Goal: Transaction & Acquisition: Subscribe to service/newsletter

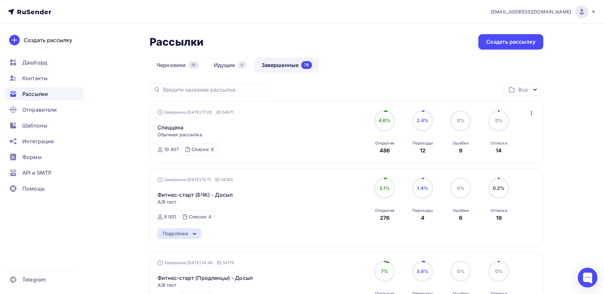
click at [34, 132] on div "Шаблоны" at bounding box center [44, 125] width 78 height 13
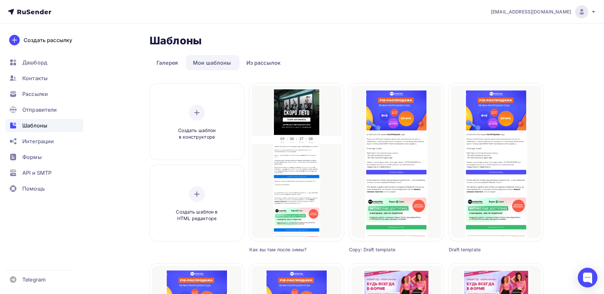
click at [386, 69] on ul "Галерея Мои шаблоны Из рассылок" at bounding box center [347, 62] width 394 height 15
click at [254, 61] on link "Из рассылок" at bounding box center [263, 62] width 48 height 15
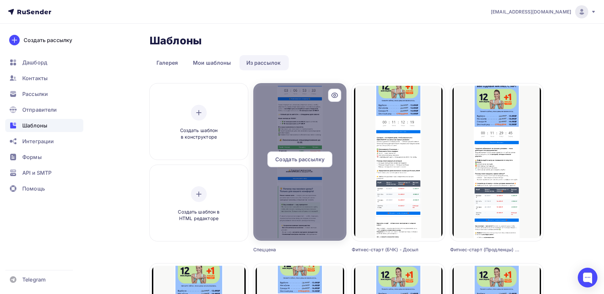
click at [321, 161] on span "Создать рассылку" at bounding box center [299, 159] width 49 height 8
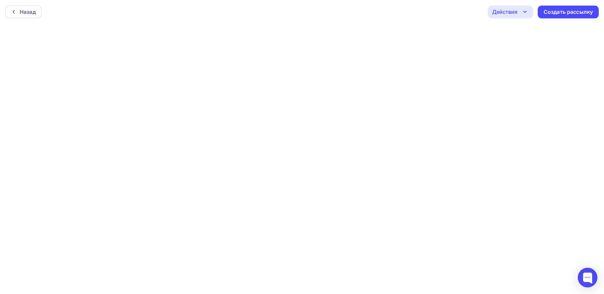
click at [521, 15] on icon "button" at bounding box center [525, 12] width 8 height 8
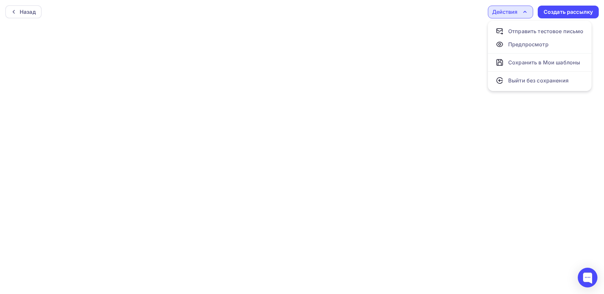
click at [519, 14] on div "Действия" at bounding box center [510, 12] width 45 height 13
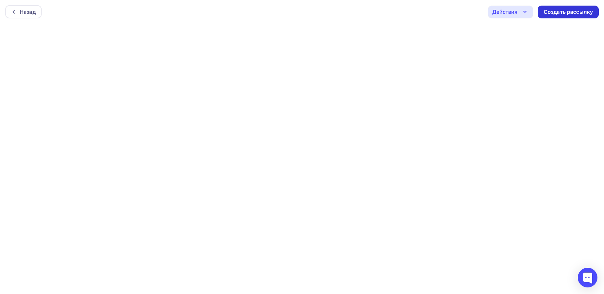
click at [575, 13] on div "Создать рассылку" at bounding box center [567, 12] width 49 height 8
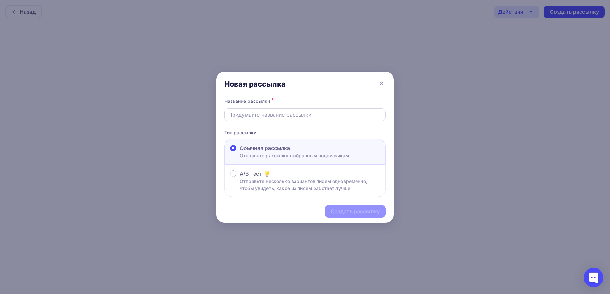
click at [290, 110] on div at bounding box center [304, 114] width 161 height 13
click at [296, 114] on input "text" at bounding box center [305, 115] width 154 height 8
type input "Б"
type input "Спеццена ([PERSON_NAME])"
click at [347, 215] on div "Создать рассылку" at bounding box center [355, 211] width 61 height 13
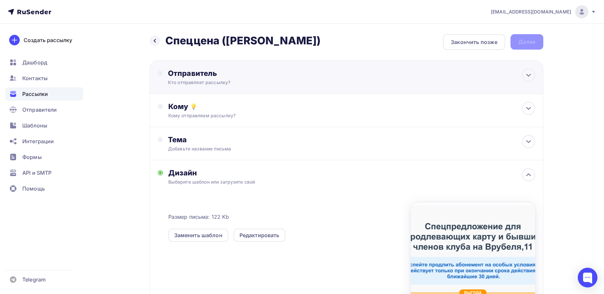
click at [214, 72] on div "Отправитель" at bounding box center [239, 73] width 142 height 9
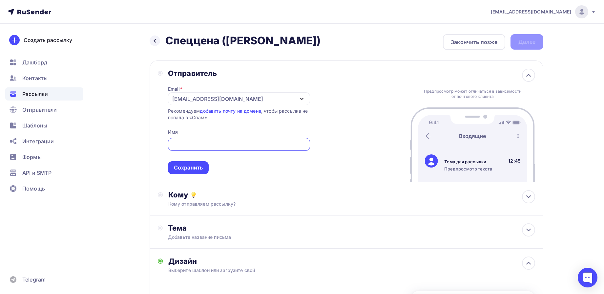
click at [228, 99] on div "[EMAIL_ADDRESS][DOMAIN_NAME]" at bounding box center [217, 99] width 91 height 8
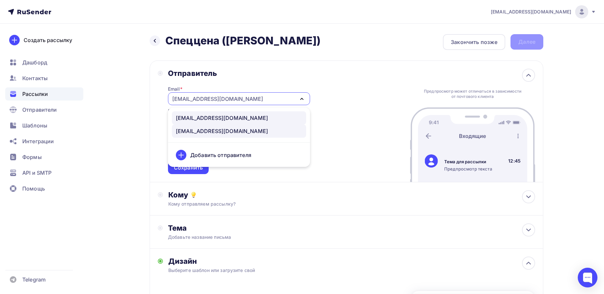
click at [197, 119] on div "[EMAIL_ADDRESS][DOMAIN_NAME]" at bounding box center [222, 118] width 92 height 8
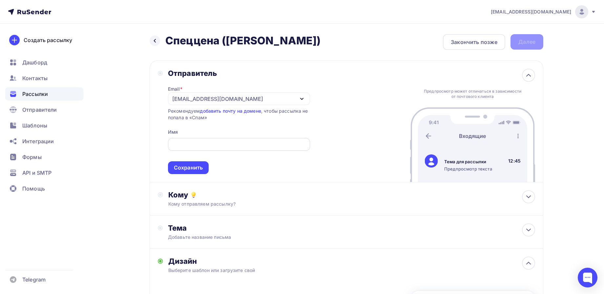
click at [189, 146] on input "text" at bounding box center [239, 144] width 134 height 8
paste input "FiZКУЛЬТУРА - сеть фитнес-клубов"
drag, startPoint x: 211, startPoint y: 147, endPoint x: 308, endPoint y: 151, distance: 96.5
click at [308, 151] on span "FiZКУЛЬТУРА - сеть фитнес-клубов Сохранить" at bounding box center [239, 154] width 142 height 39
type input "FiZКУЛЬТУРА - [STREET_ADDRESS]"
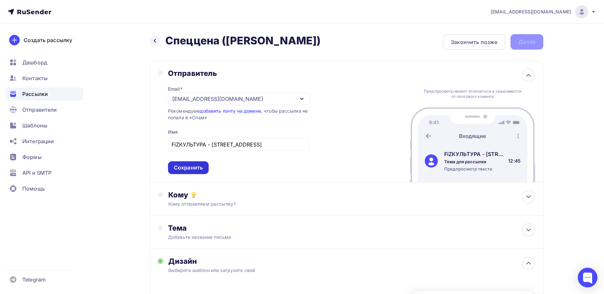
click at [186, 170] on div "Сохранить" at bounding box center [188, 168] width 29 height 8
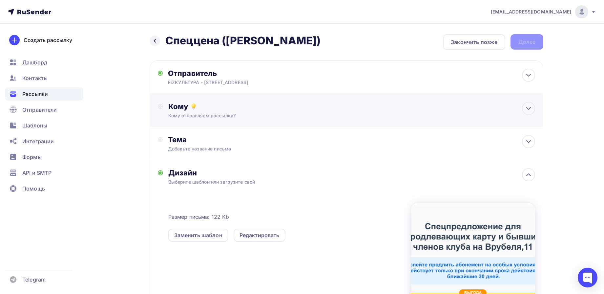
click at [213, 116] on div "Кому отправляем рассылку?" at bounding box center [333, 115] width 330 height 7
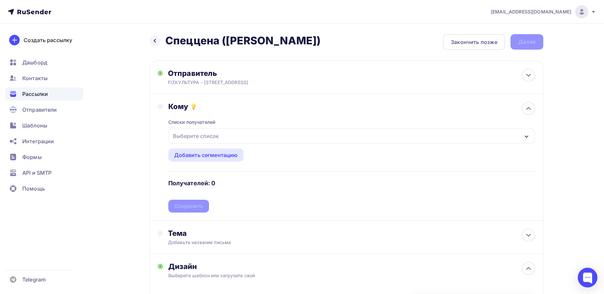
click at [217, 135] on div "Выберите список" at bounding box center [195, 136] width 51 height 12
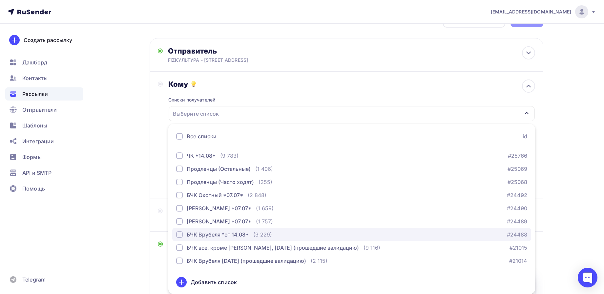
click at [196, 234] on div "БЧК Врубеля *от 14.08*" at bounding box center [218, 234] width 62 height 8
click at [274, 89] on div "Списки получателей [PERSON_NAME] *от 14.08* Все списки id ЧК *14.08* (9 783) #2…" at bounding box center [351, 139] width 367 height 101
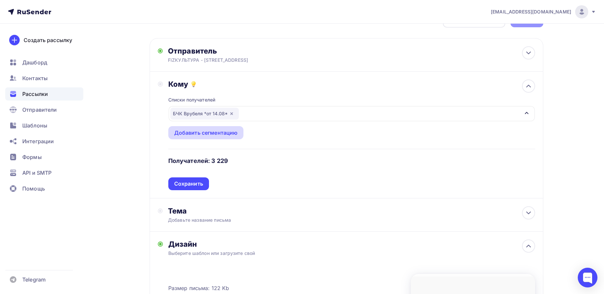
click at [223, 135] on div "Добавить сегментацию" at bounding box center [206, 133] width 64 height 8
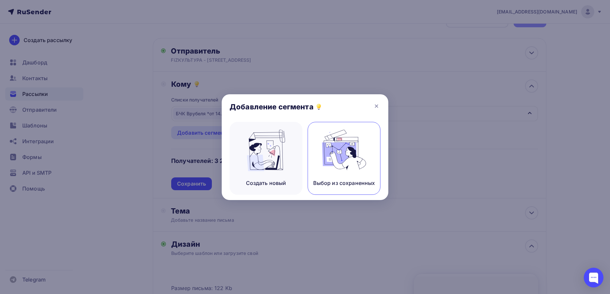
click at [349, 166] on img at bounding box center [344, 150] width 44 height 41
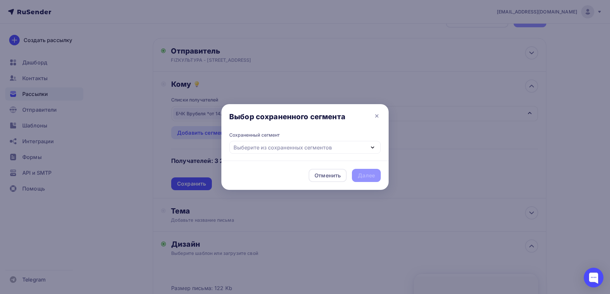
click at [273, 152] on div "Выберите из сохраненных сегментов" at bounding box center [305, 147] width 152 height 13
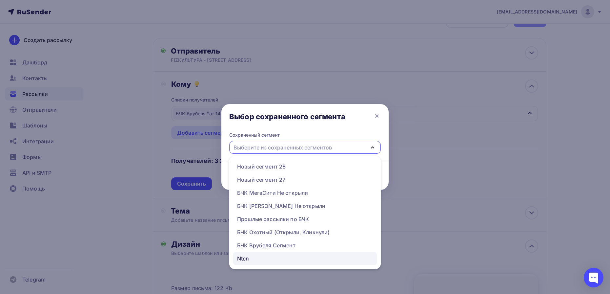
click at [244, 256] on div "Ntcn" at bounding box center [243, 258] width 12 height 8
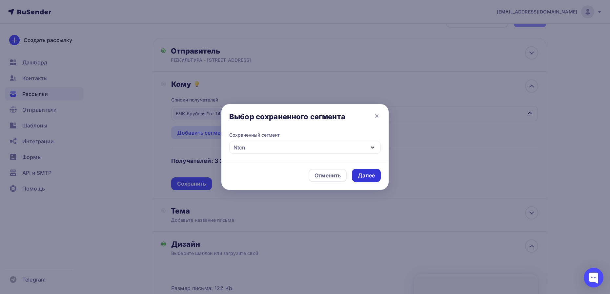
click at [371, 176] on div "Далее" at bounding box center [366, 176] width 17 height 8
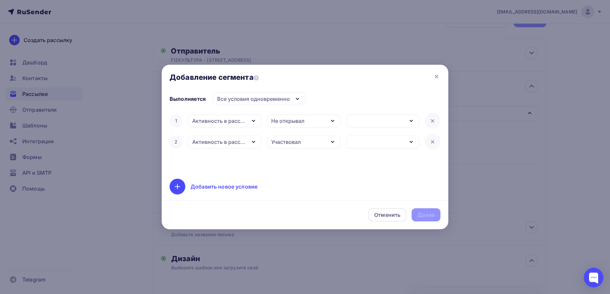
drag, startPoint x: 435, startPoint y: 143, endPoint x: 391, endPoint y: 134, distance: 45.1
click at [435, 143] on icon at bounding box center [433, 142] width 8 height 8
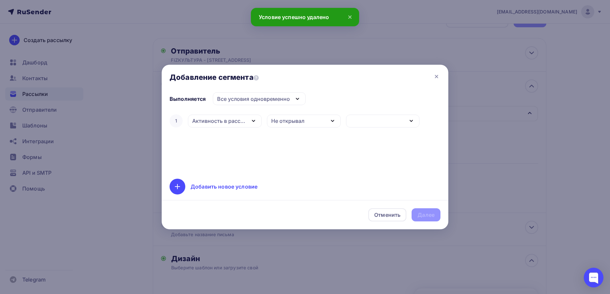
click at [331, 123] on icon "button" at bounding box center [333, 121] width 8 height 8
click at [234, 123] on div "Активность в рассылке" at bounding box center [219, 121] width 54 height 8
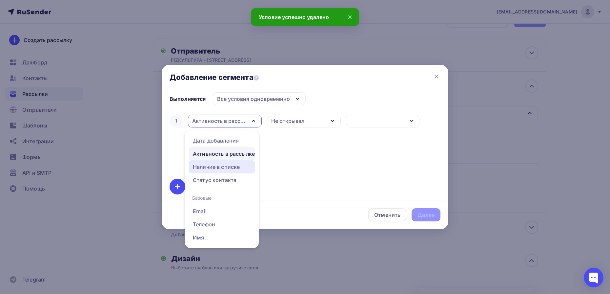
drag, startPoint x: 227, startPoint y: 170, endPoint x: 253, endPoint y: 148, distance: 34.4
click at [228, 170] on div "Наличие в списке" at bounding box center [216, 167] width 47 height 8
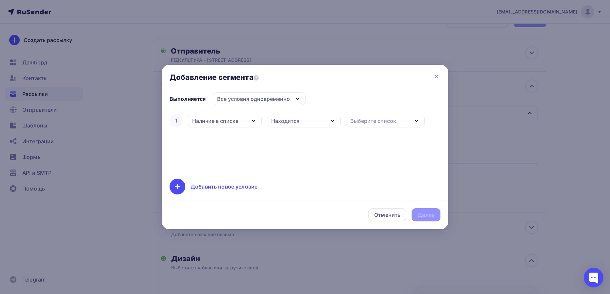
click at [375, 116] on div "Выберите список" at bounding box center [385, 120] width 79 height 13
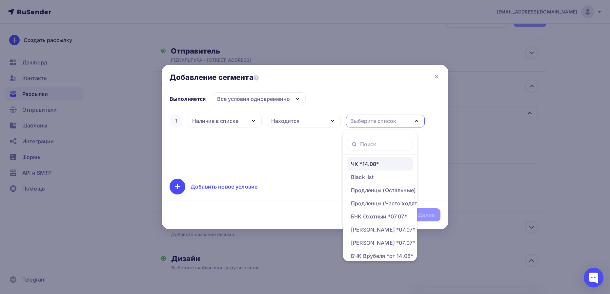
click at [370, 159] on link "ЧК *14.08*" at bounding box center [380, 163] width 66 height 13
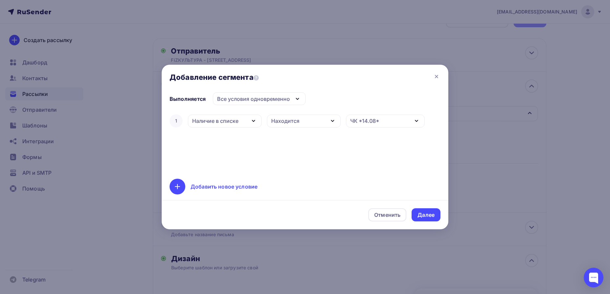
click at [306, 125] on div "Находится" at bounding box center [304, 120] width 74 height 13
drag, startPoint x: 306, startPoint y: 125, endPoint x: 404, endPoint y: 86, distance: 105.4
click at [306, 124] on div "Находится" at bounding box center [304, 120] width 74 height 13
click at [424, 55] on div at bounding box center [305, 147] width 610 height 294
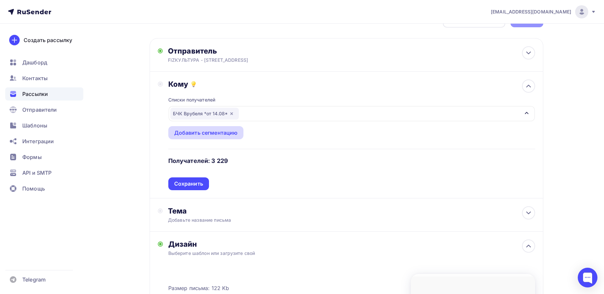
click at [239, 132] on div "Добавить сегментацию" at bounding box center [205, 132] width 75 height 13
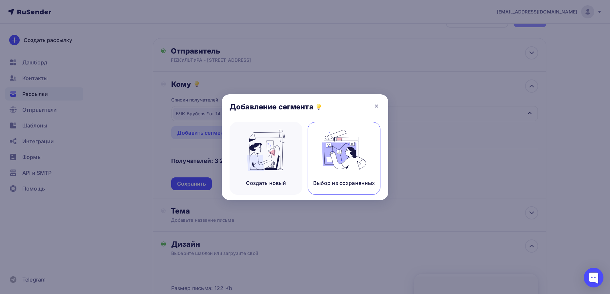
click at [338, 154] on img at bounding box center [344, 150] width 44 height 41
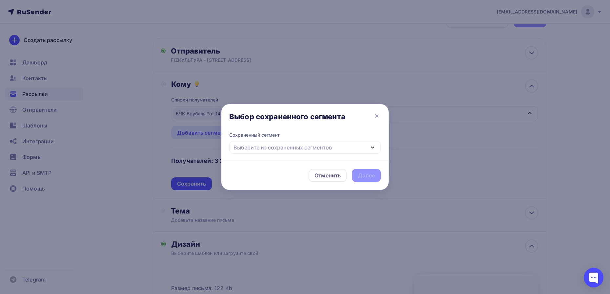
click at [266, 144] on div "Выберите из сохраненных сегментов" at bounding box center [282, 147] width 98 height 8
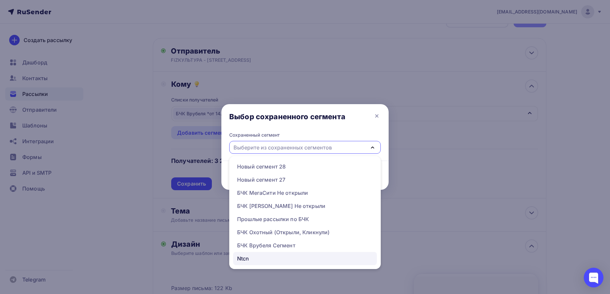
click at [246, 256] on div "Ntcn" at bounding box center [243, 258] width 12 height 8
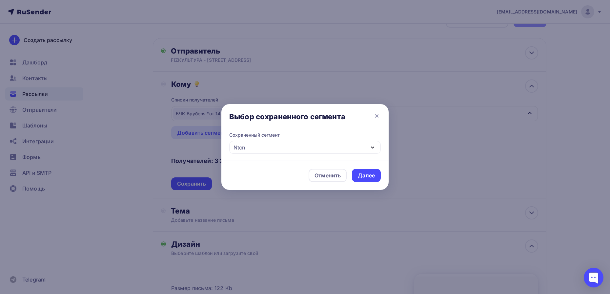
click at [246, 256] on div at bounding box center [305, 147] width 610 height 294
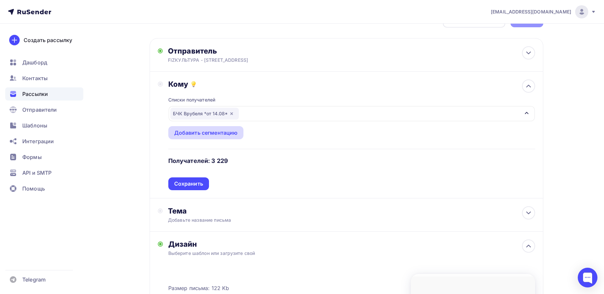
click at [221, 134] on div "Добавить сегментацию" at bounding box center [206, 133] width 64 height 8
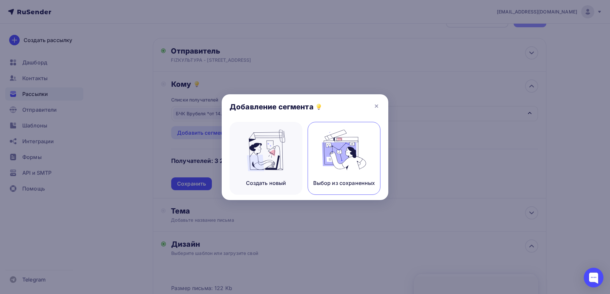
click at [345, 157] on img at bounding box center [344, 150] width 44 height 41
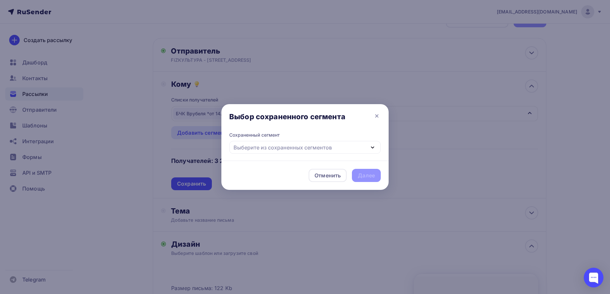
click at [286, 146] on div "Выберите из сохраненных сегментов" at bounding box center [282, 147] width 98 height 8
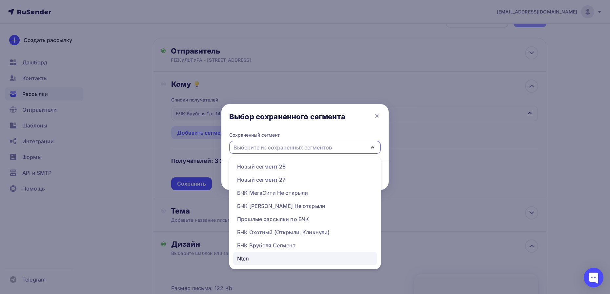
click at [250, 259] on div "Ntcn" at bounding box center [305, 258] width 136 height 8
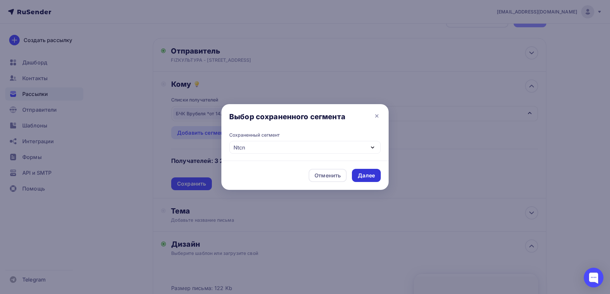
click at [359, 174] on div "Далее" at bounding box center [366, 176] width 17 height 8
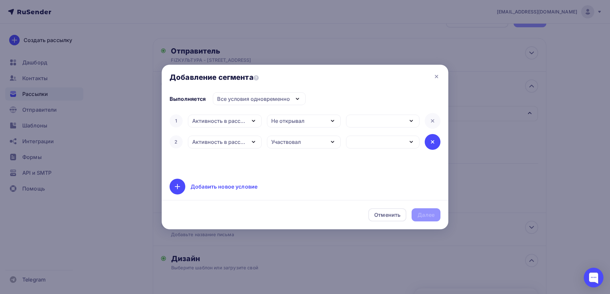
drag, startPoint x: 435, startPoint y: 144, endPoint x: 402, endPoint y: 139, distance: 33.2
click at [435, 144] on icon at bounding box center [433, 142] width 8 height 8
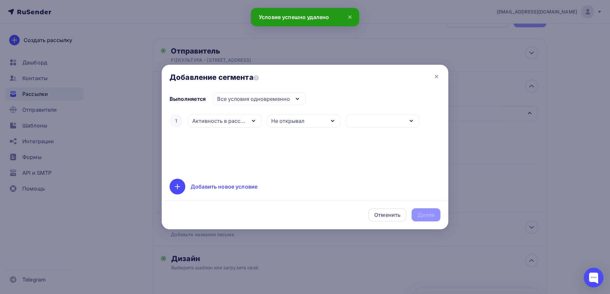
click at [267, 101] on div "Все условия одновременно" at bounding box center [253, 99] width 73 height 8
drag, startPoint x: 266, startPoint y: 102, endPoint x: 242, endPoint y: 119, distance: 29.9
click at [266, 103] on div "Все условия одновременно" at bounding box center [259, 98] width 93 height 13
click at [239, 123] on div "Активность в рассылке" at bounding box center [219, 121] width 54 height 8
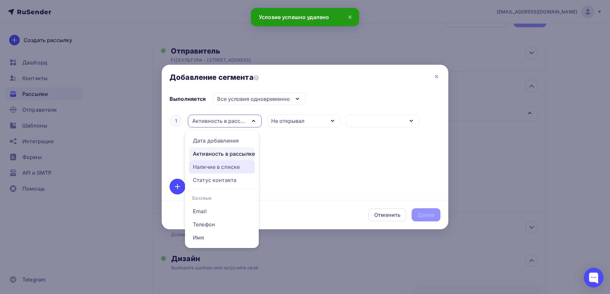
drag, startPoint x: 233, startPoint y: 169, endPoint x: 242, endPoint y: 161, distance: 12.6
click at [233, 169] on div "Наличие в списке" at bounding box center [216, 167] width 47 height 8
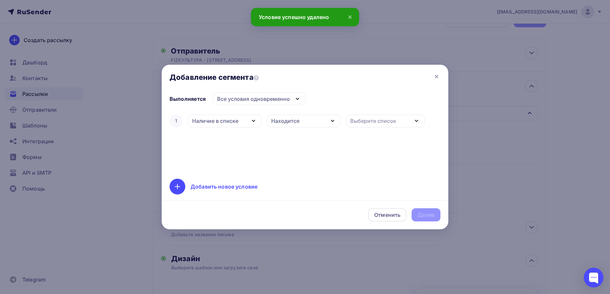
click at [302, 119] on div "Находится" at bounding box center [304, 120] width 74 height 13
click at [381, 118] on div "Выберите список" at bounding box center [373, 121] width 46 height 8
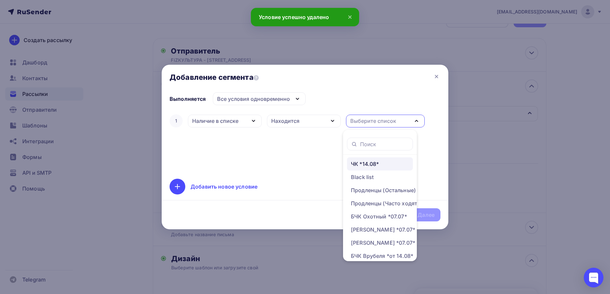
click at [356, 164] on div "ЧК *14.08*" at bounding box center [365, 164] width 28 height 8
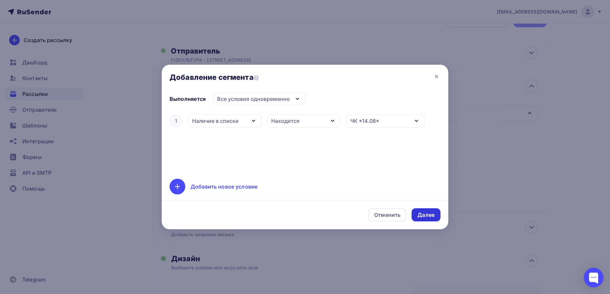
click at [424, 211] on div "Далее" at bounding box center [425, 215] width 17 height 8
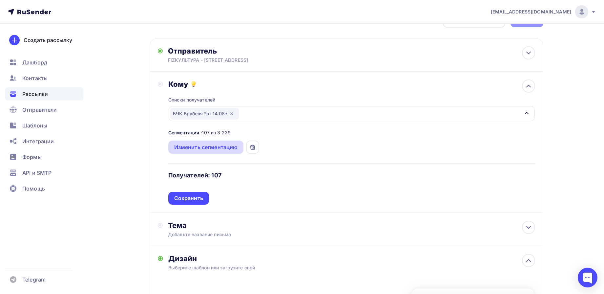
click at [207, 149] on div "Изменить сегментацию" at bounding box center [206, 147] width 64 height 8
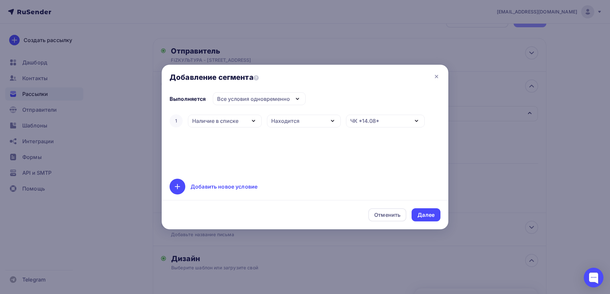
click at [300, 123] on div "Находится" at bounding box center [304, 120] width 74 height 13
click at [289, 144] on link "Не находится" at bounding box center [301, 139] width 66 height 13
click at [421, 212] on div "Далее" at bounding box center [425, 215] width 17 height 8
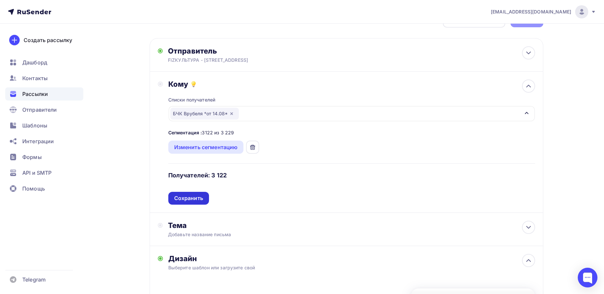
click at [204, 199] on div "Сохранить" at bounding box center [188, 198] width 41 height 13
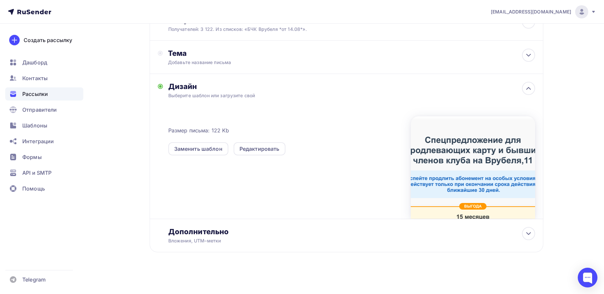
scroll to position [87, 0]
click at [266, 240] on div "Вложения, UTM–метки" at bounding box center [333, 239] width 330 height 7
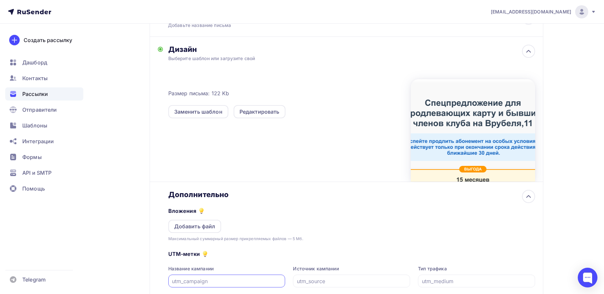
scroll to position [191, 0]
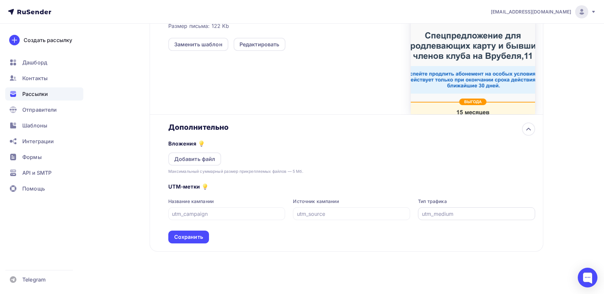
click at [441, 217] on div at bounding box center [476, 213] width 117 height 13
click at [436, 215] on input "text" at bounding box center [477, 214] width 110 height 8
paste input "email"
type input "email"
click at [226, 215] on input "text" at bounding box center [227, 214] width 110 height 8
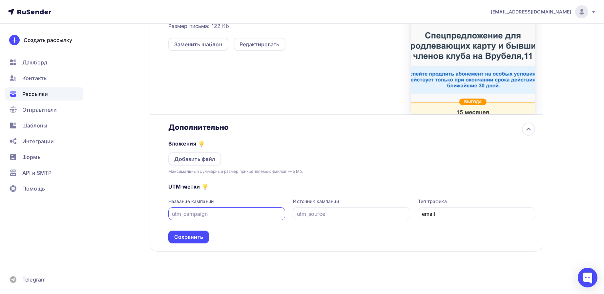
type input "и"
type input "bchk-vrub"
click at [338, 213] on input "text" at bounding box center [352, 214] width 110 height 8
click at [325, 215] on input "spe" at bounding box center [352, 214] width 110 height 8
paste input "cial prices"
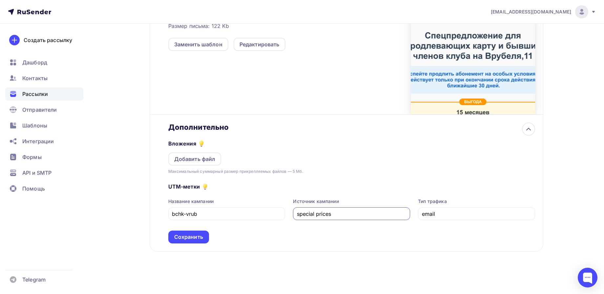
click at [316, 214] on input "special prices" at bounding box center [352, 214] width 110 height 8
type input "special-prices"
click at [189, 237] on div "Сохранить" at bounding box center [188, 237] width 29 height 8
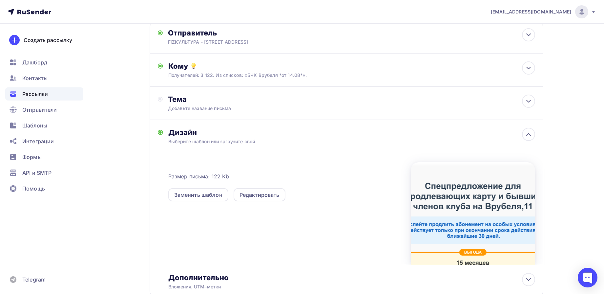
scroll to position [5, 0]
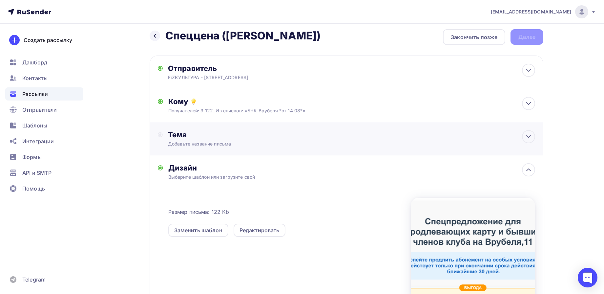
click at [235, 131] on div "Тема" at bounding box center [233, 134] width 130 height 9
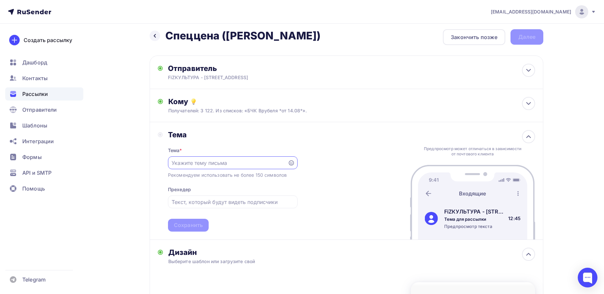
scroll to position [0, 0]
click at [237, 164] on input "text" at bounding box center [228, 163] width 112 height 8
paste input "Вернитесь в форму с клубом на Врубеля — только для своих"
type input "Вернитесь в форму с клубом на Врубеля — только для своих"
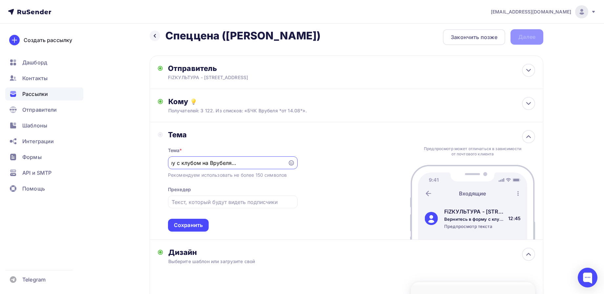
scroll to position [0, 0]
click at [199, 200] on input "text" at bounding box center [233, 202] width 122 height 8
paste input "Специальные цены на продление карты для бывших и действующих клиентов."
type input "Специальные цены на продление карты для бывших и действующих клиентов."
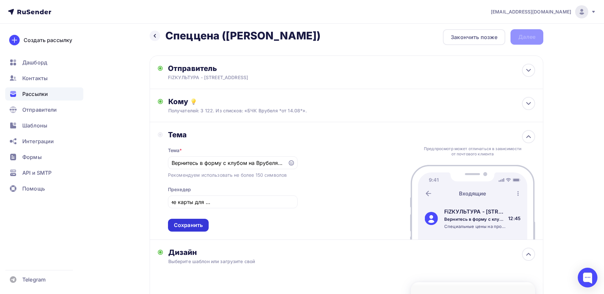
scroll to position [0, 0]
click at [185, 226] on div "Сохранить" at bounding box center [188, 225] width 29 height 8
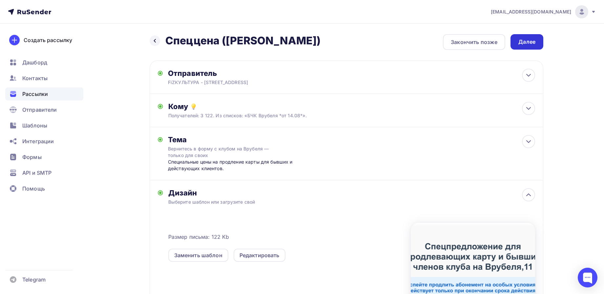
click at [523, 45] on div "Далее" at bounding box center [526, 42] width 17 height 8
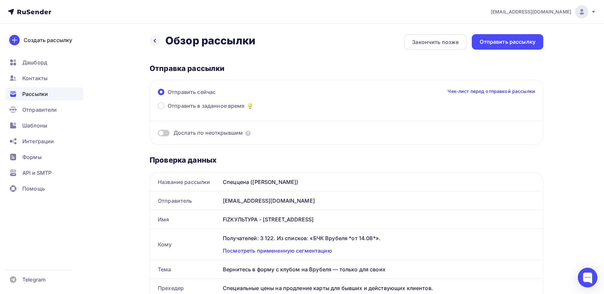
click at [165, 134] on span at bounding box center [164, 133] width 12 height 7
click at [158, 134] on input "checkbox" at bounding box center [158, 134] width 0 height 0
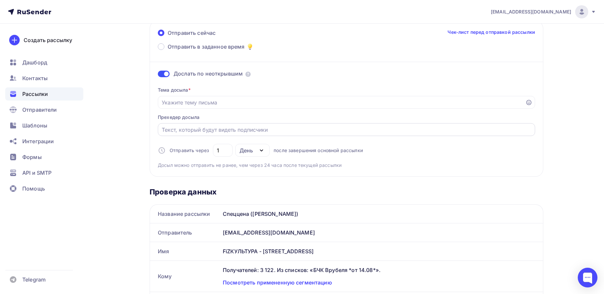
scroll to position [41, 0]
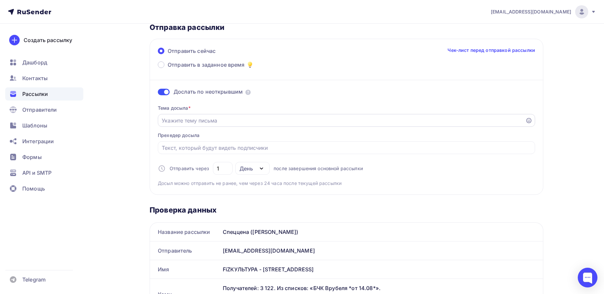
click at [170, 119] on input "Отправить в заданное время" at bounding box center [342, 120] width 360 height 8
paste input "Сэкономьте 3500₽ при продлении абонемента на Врубеля!"
type input "Сэкономьте 3500₽ при продлении абонемента на Врубеля!"
click at [189, 148] on input "Отправить в заданное время" at bounding box center [347, 148] width 370 height 8
click at [198, 148] on input "Отправить в заданное время" at bounding box center [347, 148] width 370 height 8
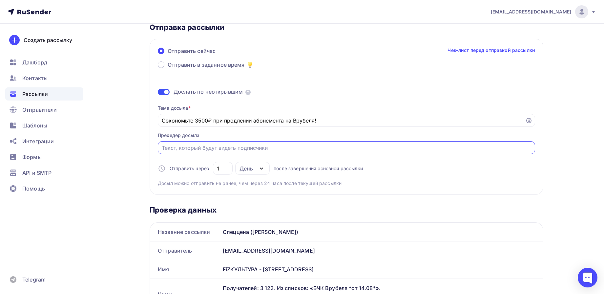
paste input "Специальные цены на 6, 9 и 15 месяцев. Забронируйте выгодную карту сейчас"
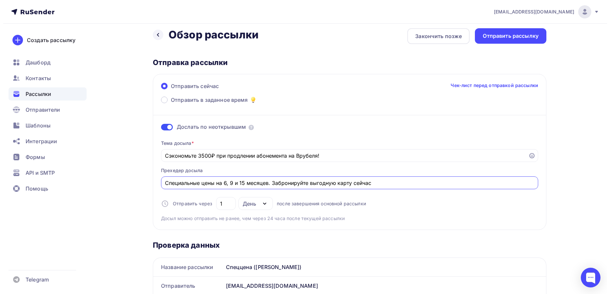
scroll to position [0, 0]
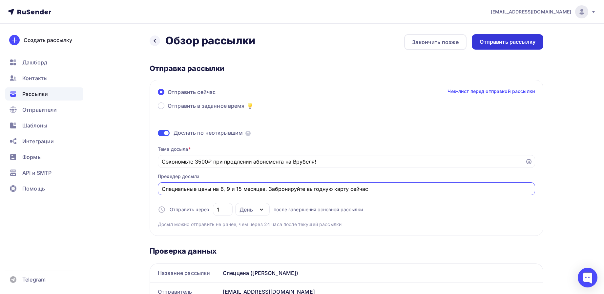
type input "Специальные цены на 6, 9 и 15 месяцев. Забронируйте выгодную карту сейчас"
click at [519, 43] on div "Отправить рассылку" at bounding box center [507, 42] width 56 height 8
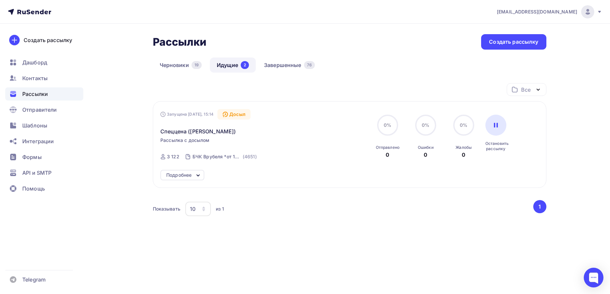
click at [211, 85] on div "Все Все папки Год по лучшей цене (4) Создать новую папку" at bounding box center [350, 92] width 394 height 18
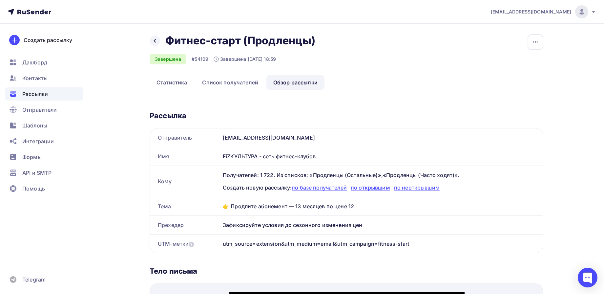
drag, startPoint x: 322, startPoint y: 156, endPoint x: 222, endPoint y: 155, distance: 99.7
click at [222, 155] on div "FiZКУЛЬТУРА - сеть фитнес-клубов" at bounding box center [381, 156] width 323 height 18
copy div "FiZКУЛЬТУРА - сеть фитнес-клубов"
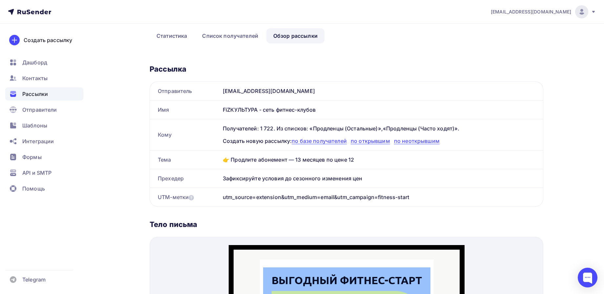
scroll to position [82, 0]
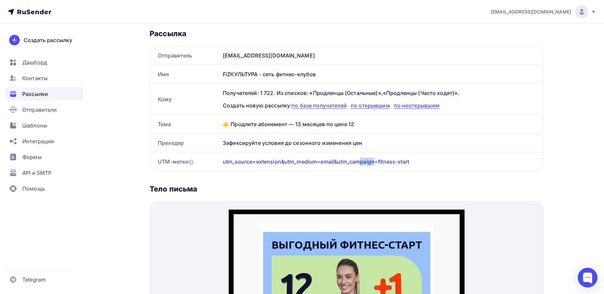
drag, startPoint x: 335, startPoint y: 167, endPoint x: 321, endPoint y: 164, distance: 14.6
click at [321, 164] on div "utm_source=extension&utm_medium=email&utm_campaign=fitness-start" at bounding box center [381, 161] width 323 height 18
copy div "email"
